Goal: Download file/media

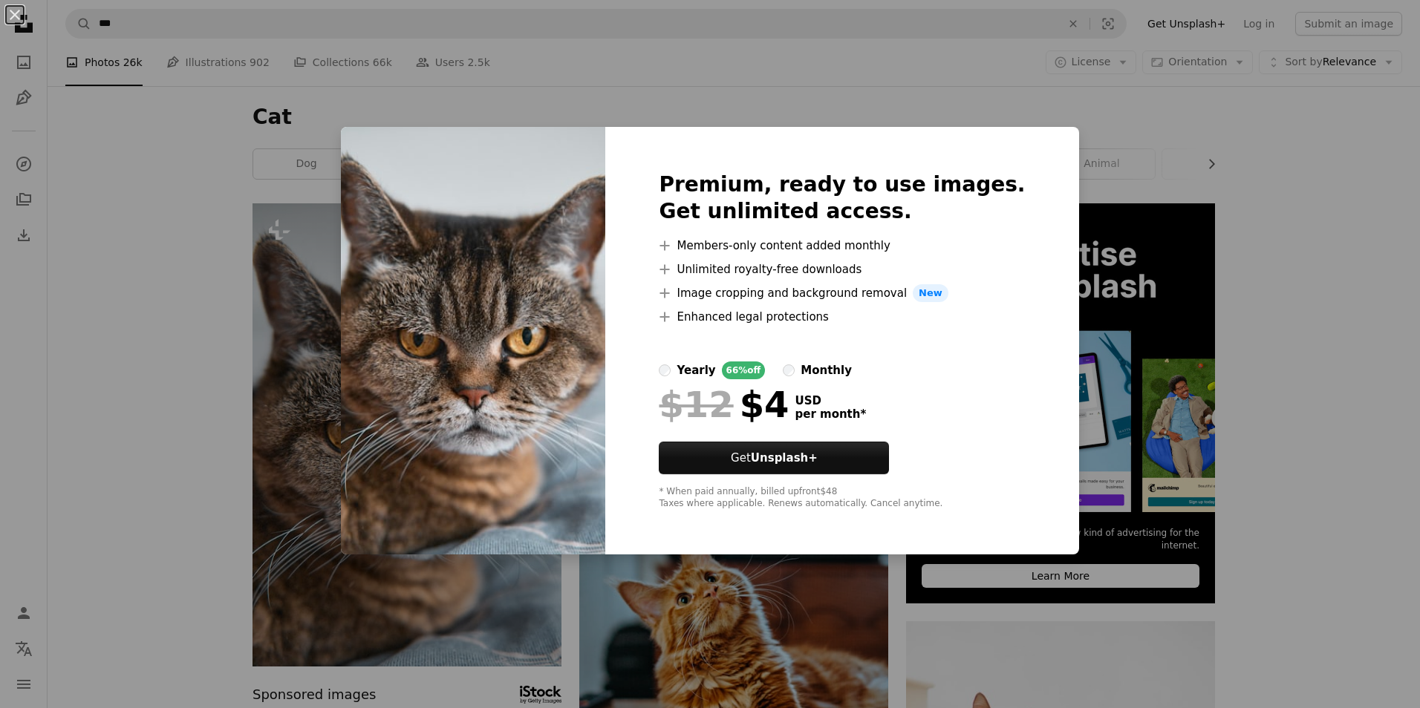
click at [399, 634] on div "An X shape Premium, ready to use images. Get unlimited access. A plus sign Memb…" at bounding box center [710, 354] width 1420 height 708
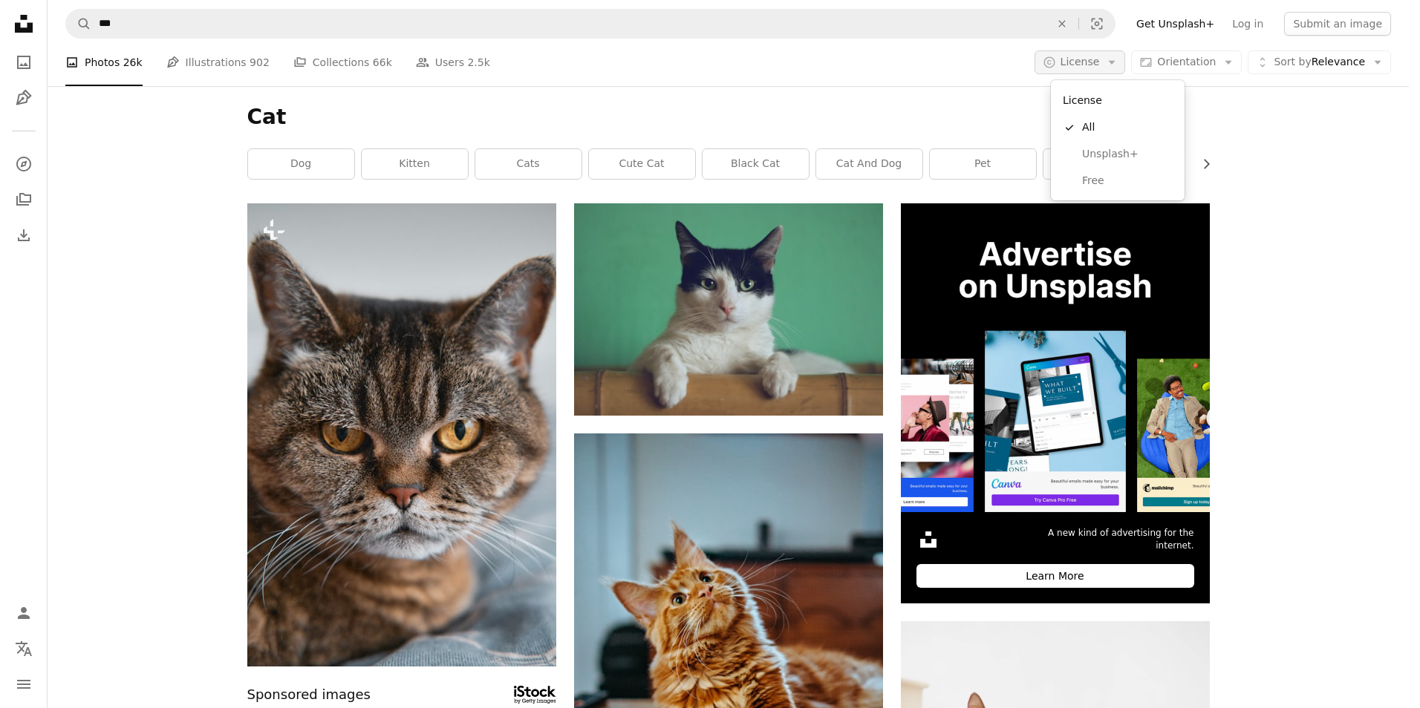
click at [1100, 59] on span "License" at bounding box center [1079, 62] width 39 height 12
click at [1104, 174] on span "Free" at bounding box center [1127, 181] width 91 height 15
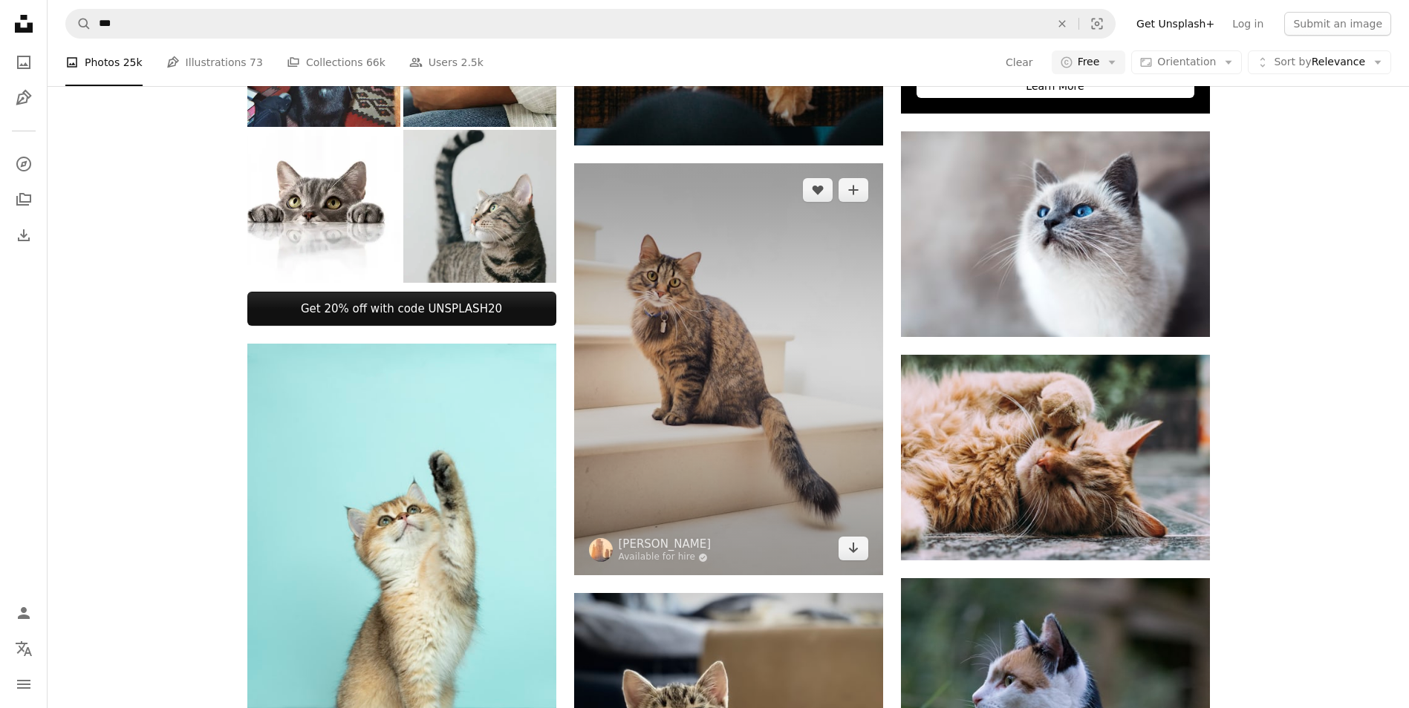
scroll to position [618, 0]
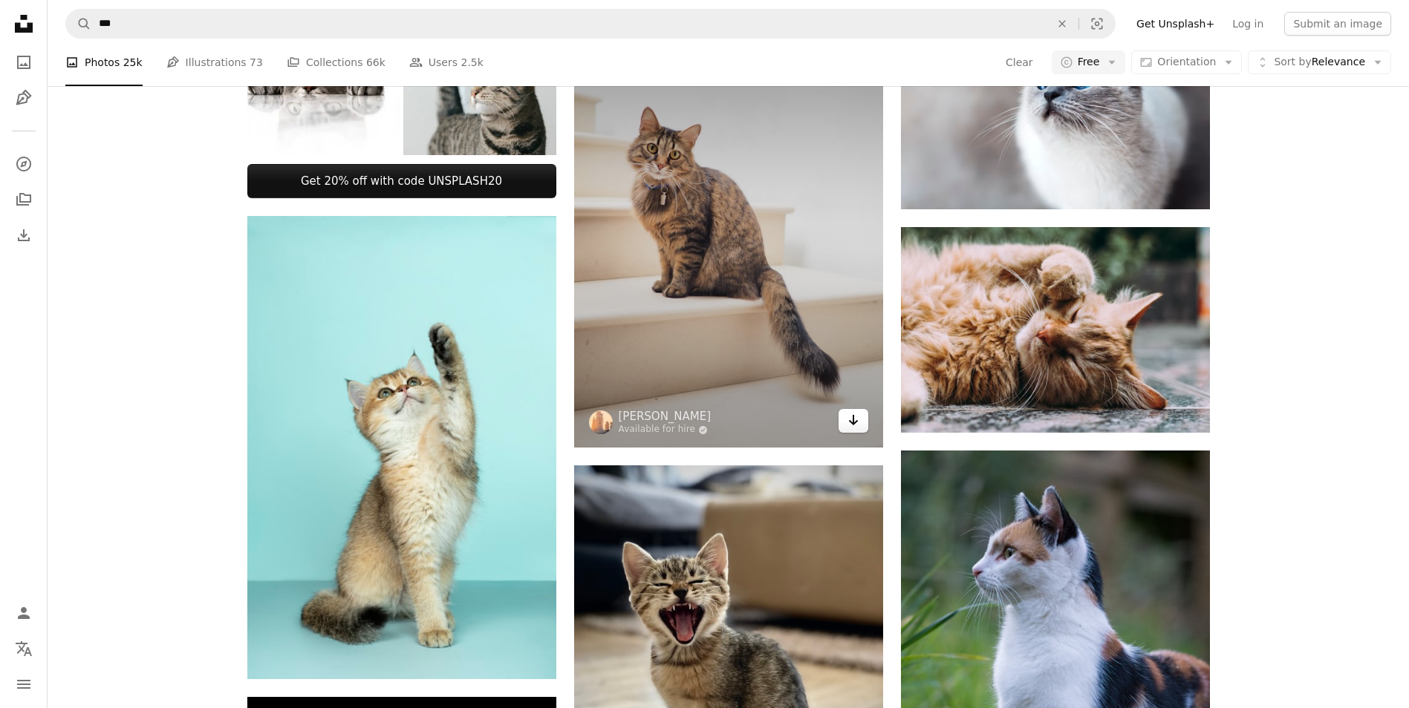
click at [855, 424] on icon "Arrow pointing down" at bounding box center [853, 420] width 12 height 18
